Goal: Task Accomplishment & Management: Complete application form

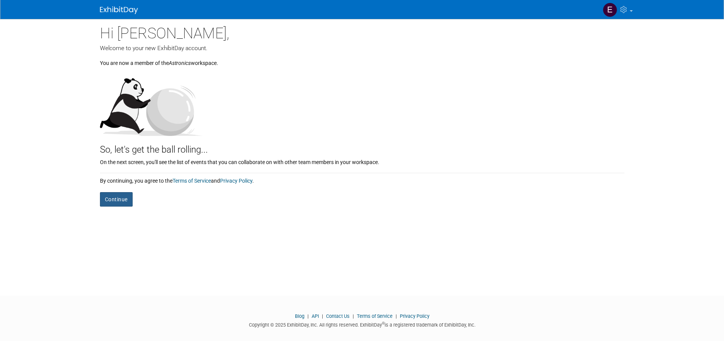
click at [119, 200] on button "Continue" at bounding box center [116, 199] width 33 height 14
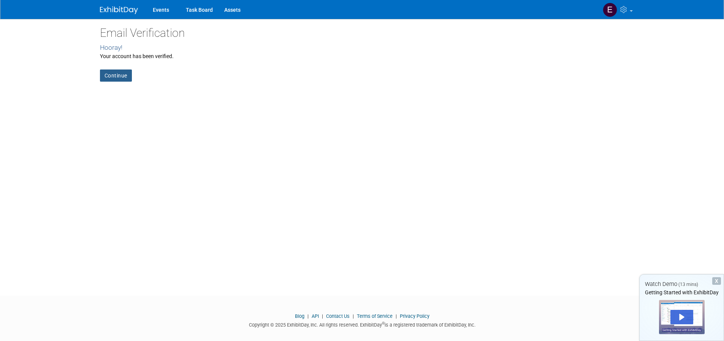
click at [108, 79] on link "Continue" at bounding box center [116, 76] width 32 height 12
